Goal: Communication & Community: Share content

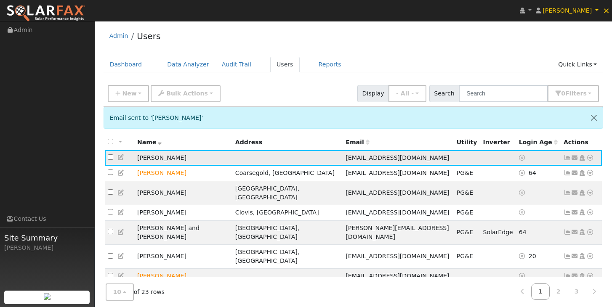
click at [575, 158] on icon at bounding box center [575, 158] width 8 height 6
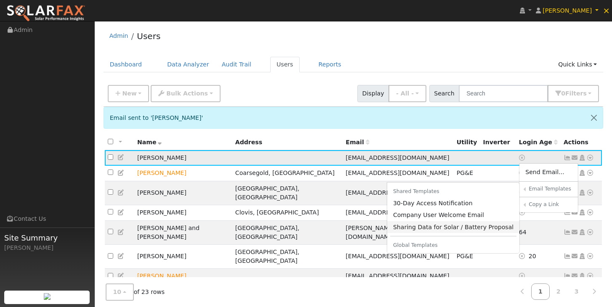
click at [443, 231] on link "Sharing Data for Solar / Battery Proposal" at bounding box center [453, 227] width 133 height 12
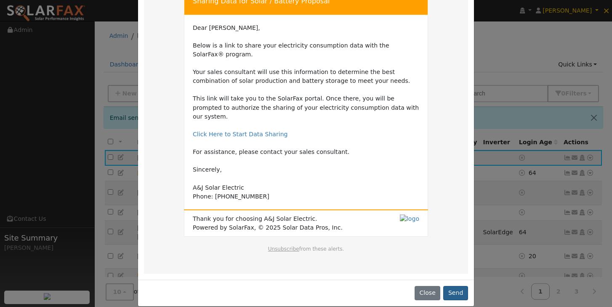
scroll to position [59, 0]
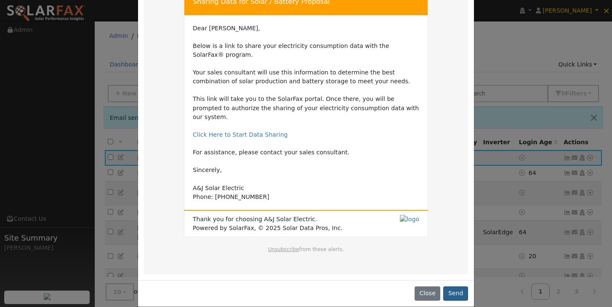
click at [455, 287] on button "Send" at bounding box center [455, 294] width 25 height 14
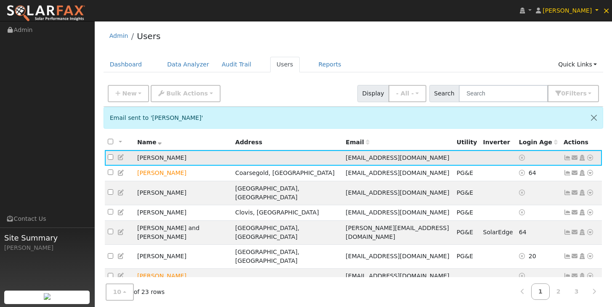
click at [145, 162] on td "[PERSON_NAME]" at bounding box center [183, 158] width 98 height 16
click at [223, 136] on th "Name" at bounding box center [183, 143] width 98 height 16
click at [345, 157] on span "[EMAIL_ADDRESS][DOMAIN_NAME]" at bounding box center [397, 157] width 104 height 7
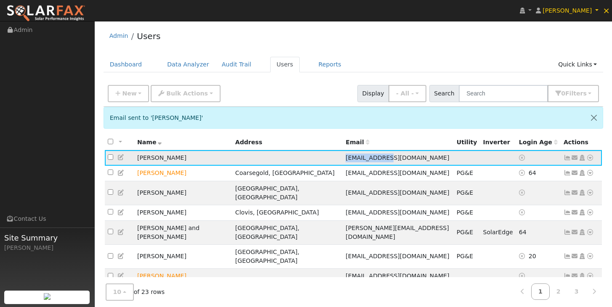
click at [345, 157] on span "[EMAIL_ADDRESS][DOMAIN_NAME]" at bounding box center [397, 157] width 104 height 7
click at [394, 161] on span "[EMAIL_ADDRESS][DOMAIN_NAME]" at bounding box center [397, 157] width 104 height 7
click at [569, 161] on icon at bounding box center [567, 158] width 8 height 6
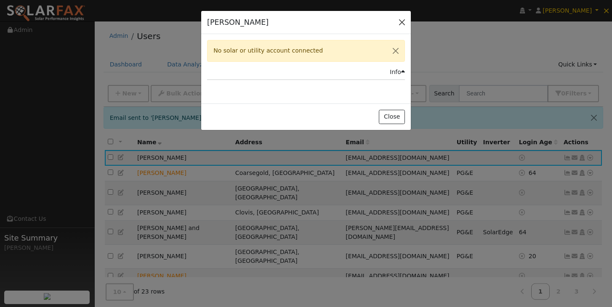
click at [401, 24] on button "button" at bounding box center [402, 22] width 12 height 12
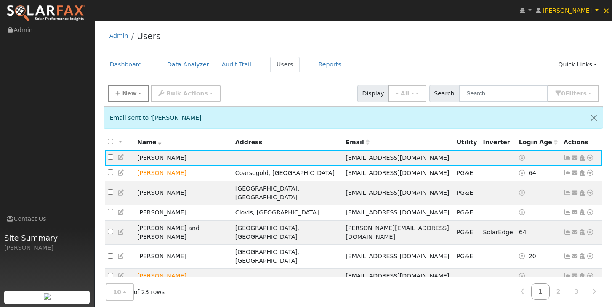
click at [124, 94] on span "New" at bounding box center [129, 93] width 14 height 7
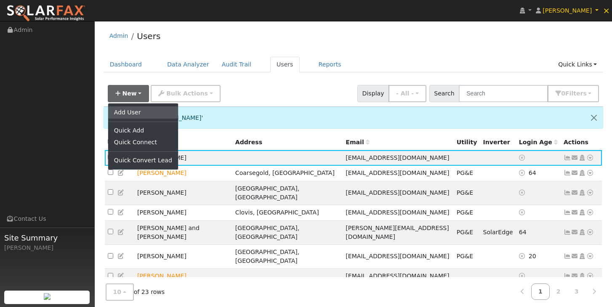
click at [128, 111] on link "Add User" at bounding box center [143, 112] width 70 height 12
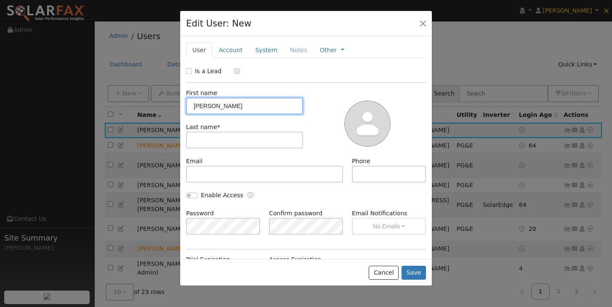
type input "[PERSON_NAME]"
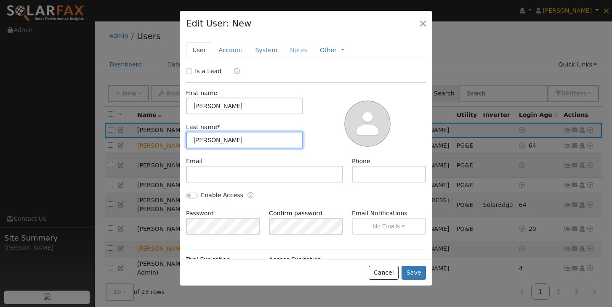
type input "[PERSON_NAME]"
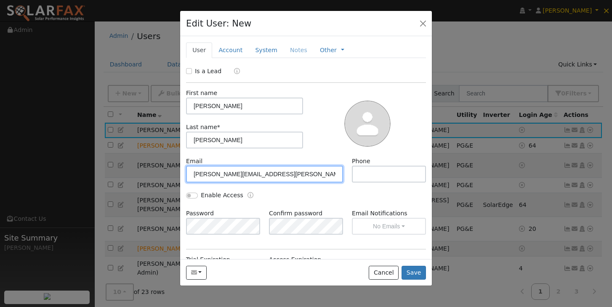
type input "[PERSON_NAME][EMAIL_ADDRESS][PERSON_NAME][DOMAIN_NAME]"
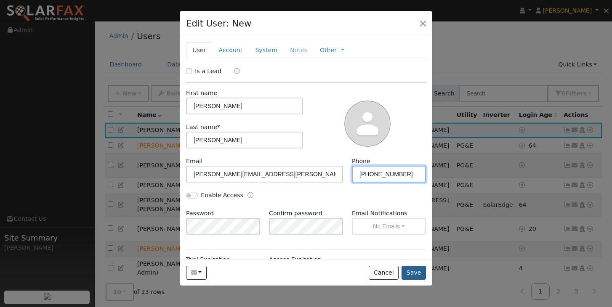
type input "[PHONE_NUMBER]"
click at [411, 272] on button "Save" at bounding box center [413, 273] width 24 height 14
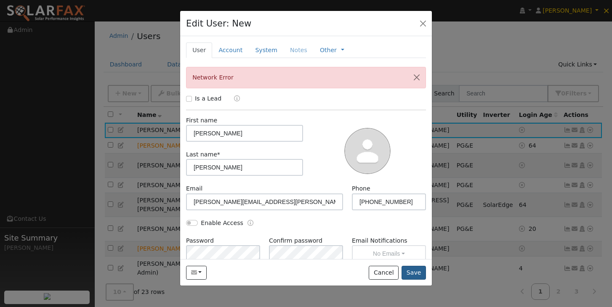
click at [417, 277] on button "Save" at bounding box center [413, 273] width 24 height 14
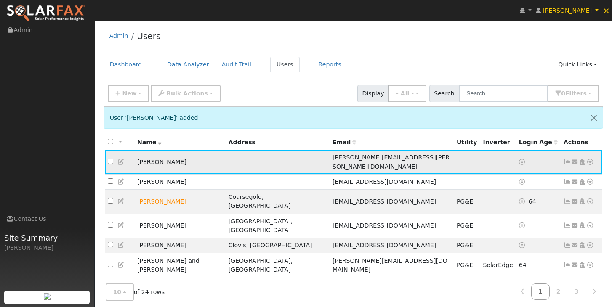
click at [568, 159] on icon at bounding box center [567, 162] width 8 height 6
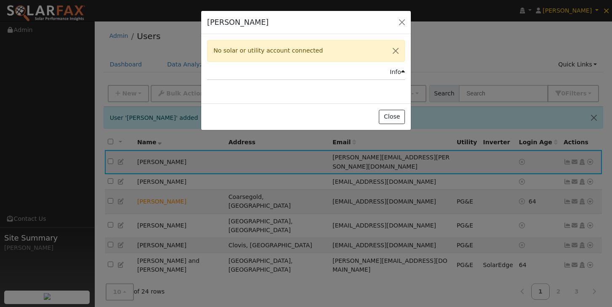
click at [547, 128] on div "[PERSON_NAME] Default Account Default Account Primary Account No solar or utili…" at bounding box center [306, 153] width 612 height 307
click at [401, 21] on button "button" at bounding box center [402, 22] width 12 height 12
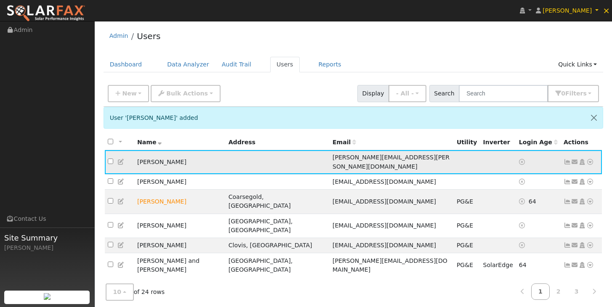
click at [577, 162] on icon at bounding box center [575, 162] width 8 height 6
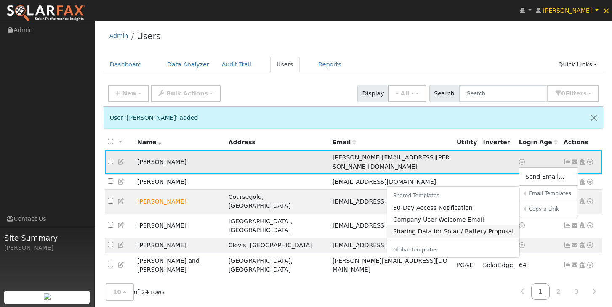
click at [466, 226] on link "Sharing Data for Solar / Battery Proposal" at bounding box center [453, 232] width 133 height 12
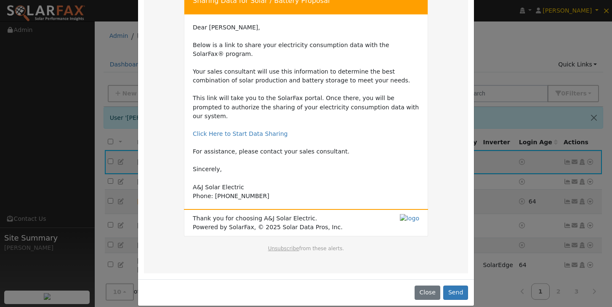
scroll to position [59, 0]
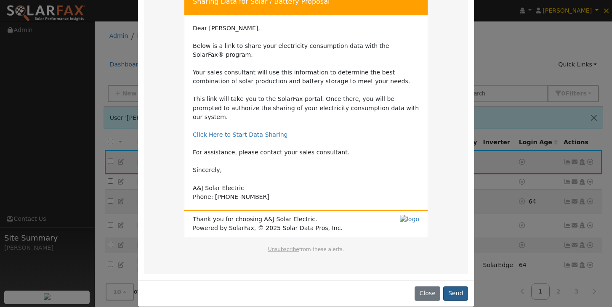
click at [454, 287] on button "Send" at bounding box center [455, 294] width 25 height 14
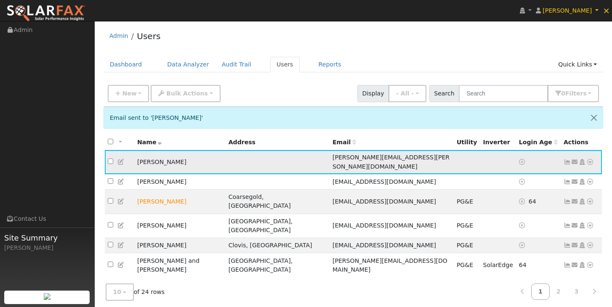
click at [575, 159] on icon at bounding box center [575, 162] width 8 height 6
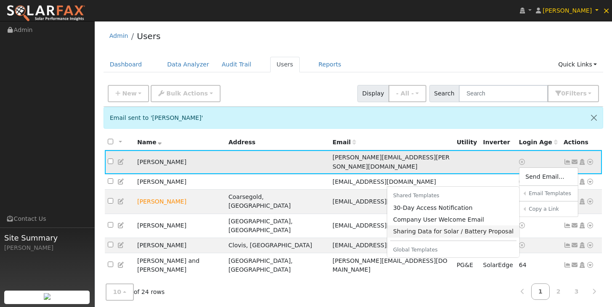
click at [478, 228] on link "Sharing Data for Solar / Battery Proposal" at bounding box center [453, 232] width 133 height 12
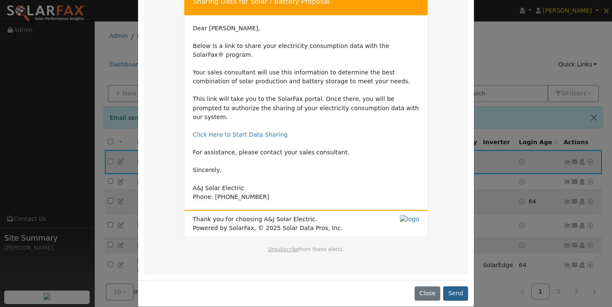
click at [451, 287] on button "Send" at bounding box center [455, 294] width 25 height 14
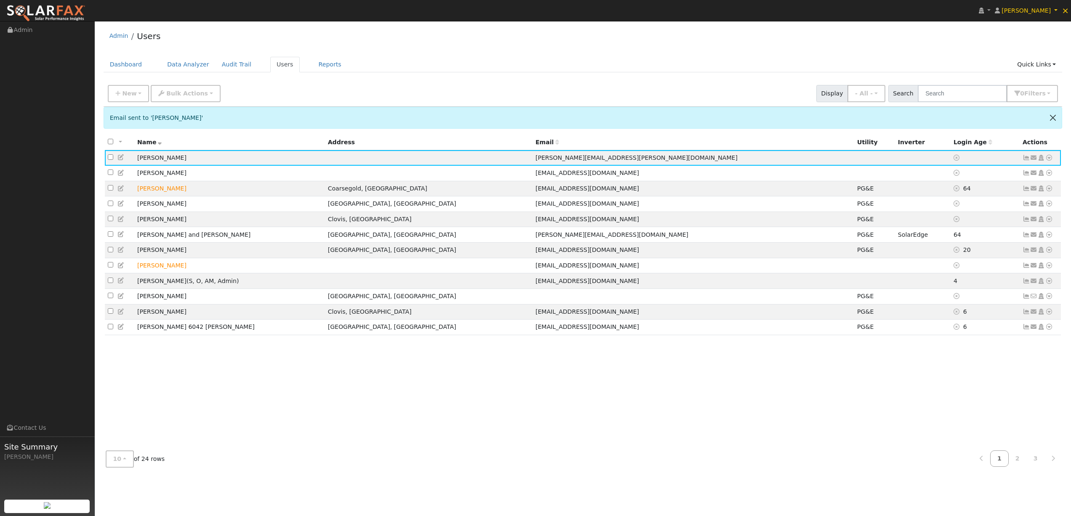
click at [611, 117] on button "Close" at bounding box center [1053, 117] width 18 height 21
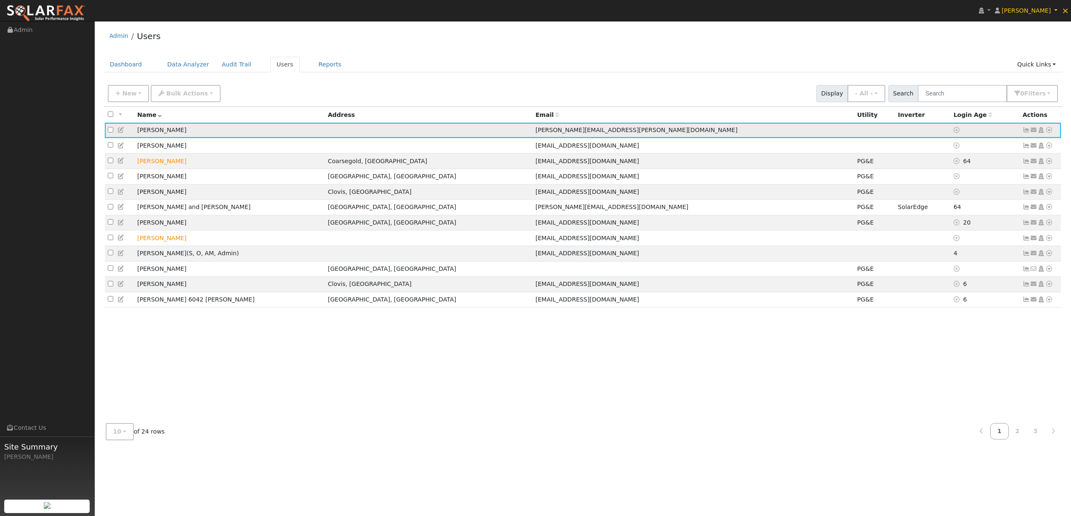
click at [109, 131] on input "checkbox" at bounding box center [110, 129] width 5 height 5
checkbox input "true"
click at [473, 134] on td at bounding box center [428, 131] width 207 height 16
click at [471, 134] on td at bounding box center [428, 131] width 207 height 16
click at [513, 126] on td at bounding box center [428, 131] width 207 height 16
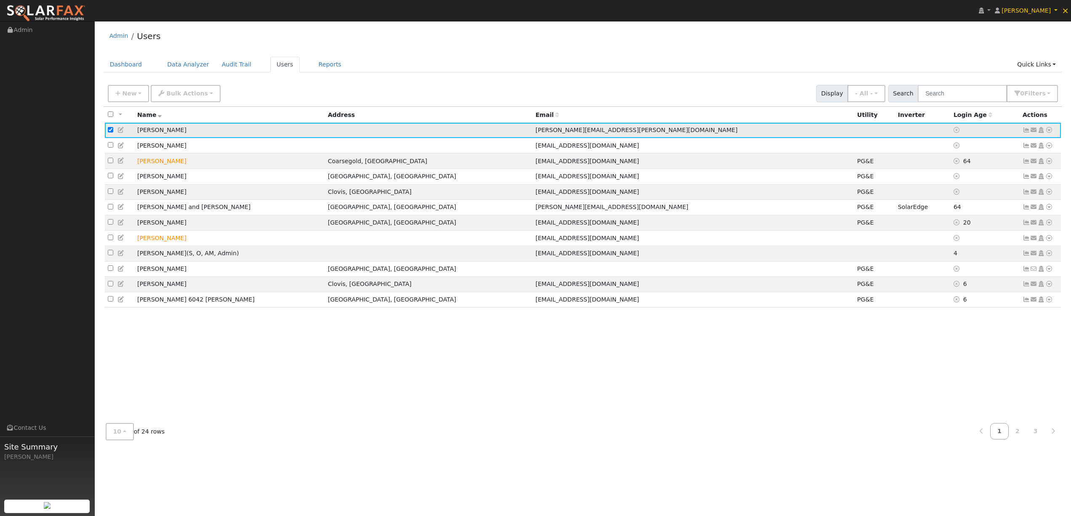
click at [513, 126] on td at bounding box center [428, 131] width 207 height 16
click at [539, 130] on span "[PERSON_NAME][EMAIL_ADDRESS][PERSON_NAME][DOMAIN_NAME]" at bounding box center [636, 130] width 202 height 7
click at [574, 130] on span "[PERSON_NAME][EMAIL_ADDRESS][PERSON_NAME][DOMAIN_NAME]" at bounding box center [636, 130] width 202 height 7
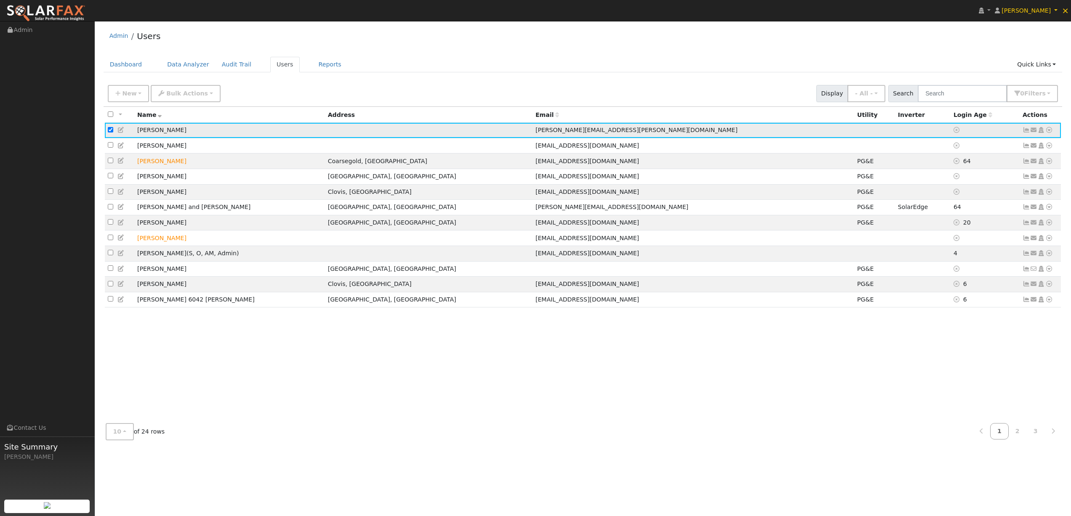
click at [120, 129] on icon at bounding box center [121, 130] width 8 height 6
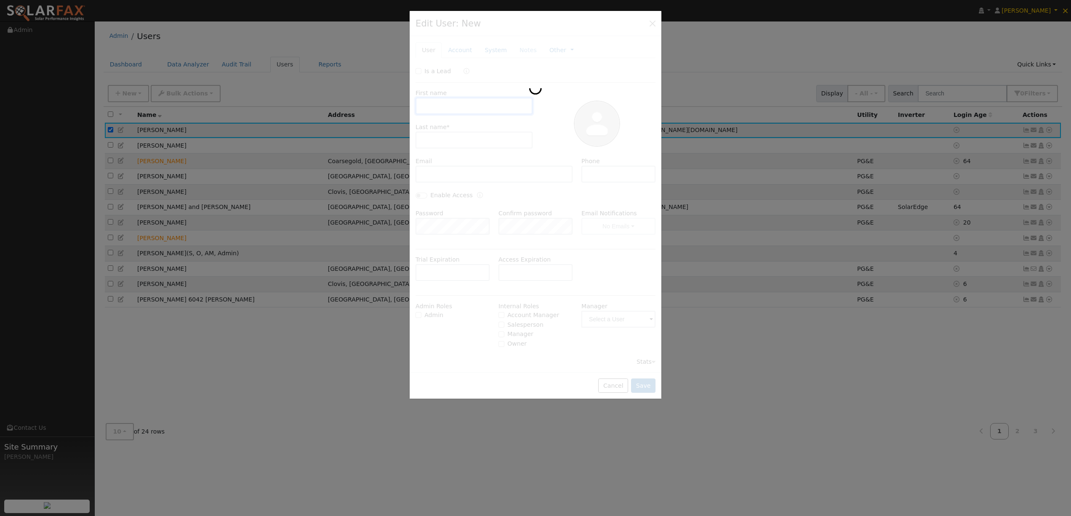
type input "[PERSON_NAME]"
type input "[PERSON_NAME][EMAIL_ADDRESS][PERSON_NAME][DOMAIN_NAME]"
type input "[PHONE_NUMBER]"
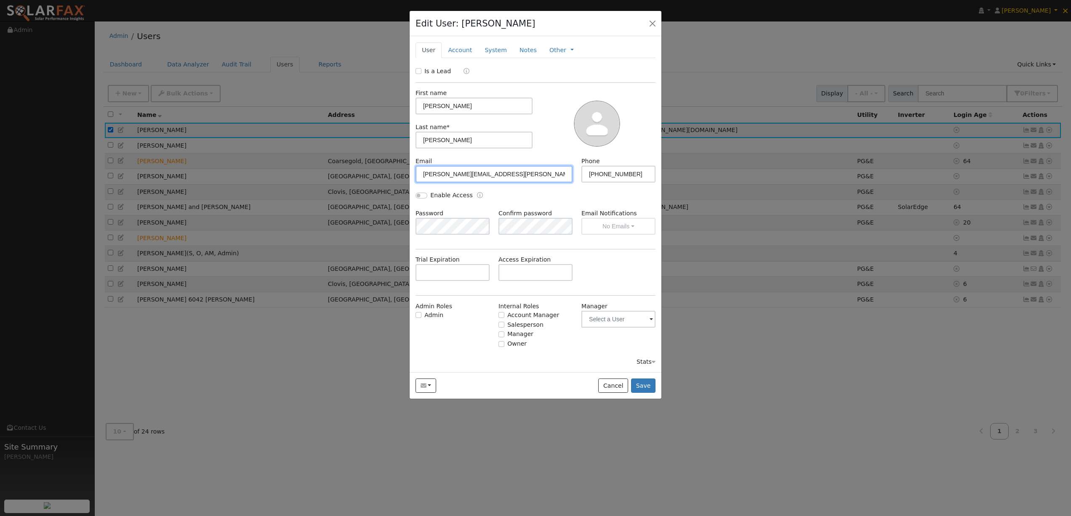
click at [478, 176] on input "[PERSON_NAME][EMAIL_ADDRESS][PERSON_NAME][DOMAIN_NAME]" at bounding box center [493, 174] width 157 height 17
click at [611, 307] on button "Save" at bounding box center [643, 386] width 24 height 14
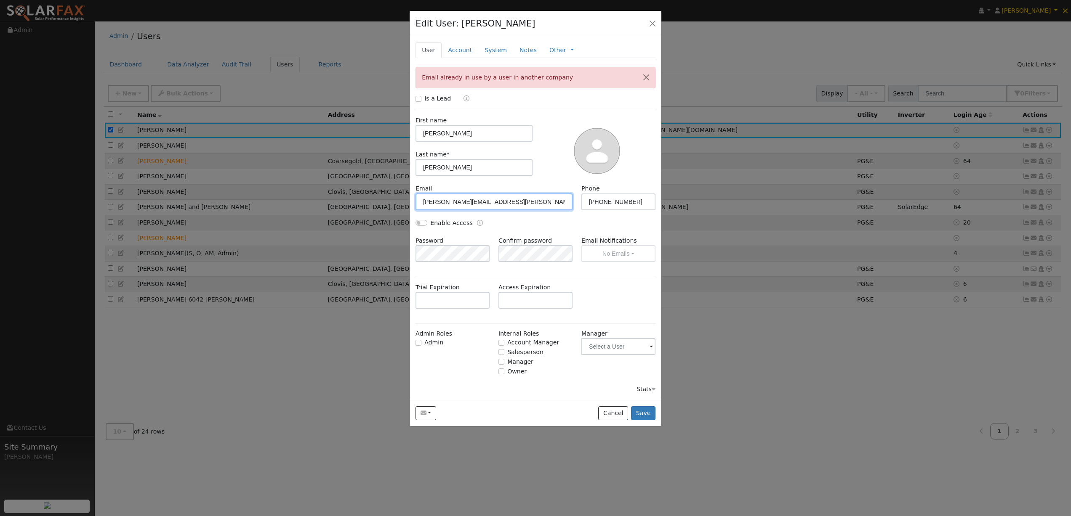
click at [490, 203] on input "[PERSON_NAME][EMAIL_ADDRESS][PERSON_NAME][DOMAIN_NAME]" at bounding box center [493, 202] width 157 height 17
type input "[PERSON_NAME][EMAIL_ADDRESS][PERSON_NAME][DOMAIN_NAME]"
click at [611, 307] on button "Save" at bounding box center [643, 414] width 24 height 14
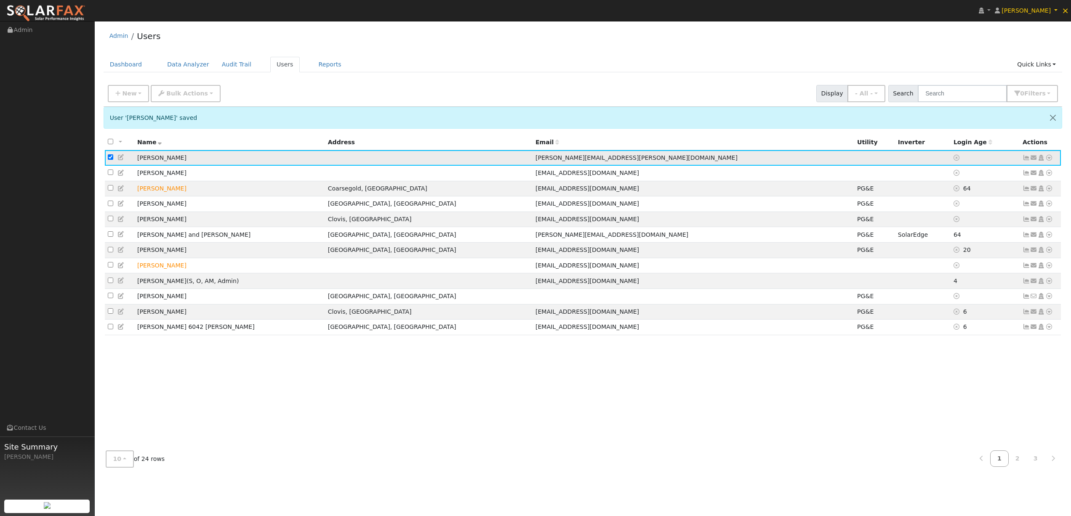
click at [611, 158] on icon at bounding box center [1034, 158] width 8 height 6
click at [611, 227] on link "Sharing Data for Solar / Battery Proposal" at bounding box center [912, 227] width 133 height 12
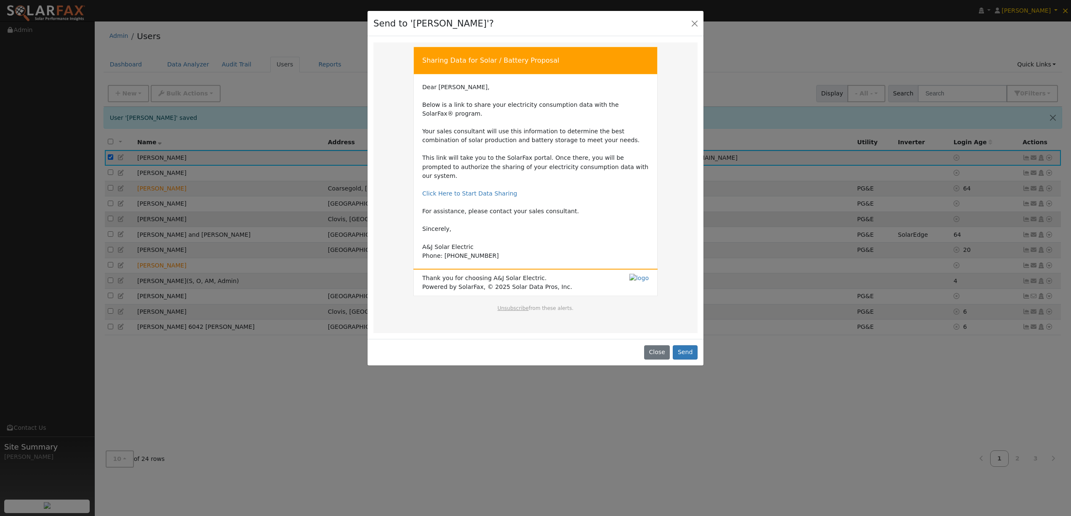
scroll to position [0, 0]
click at [611, 307] on button "Send" at bounding box center [684, 352] width 25 height 14
